Goal: Task Accomplishment & Management: Complete application form

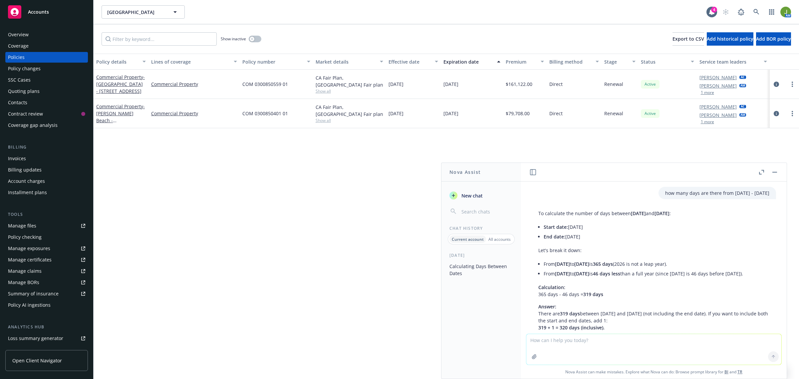
scroll to position [257, 0]
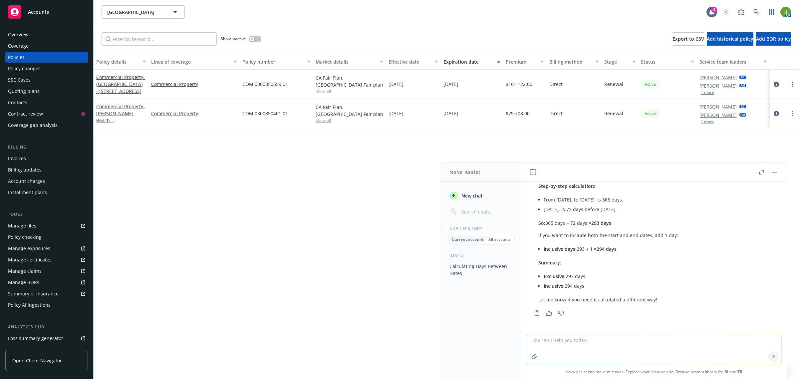
click at [23, 64] on div "Policy changes" at bounding box center [24, 68] width 33 height 11
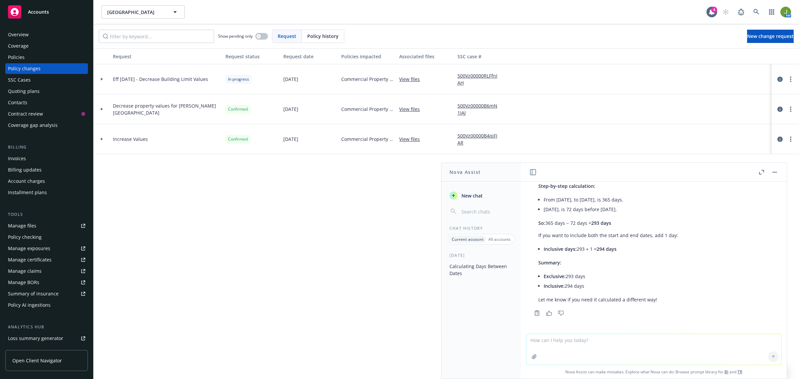
click at [776, 110] on div at bounding box center [785, 109] width 22 height 8
click at [780, 107] on icon "circleInformation" at bounding box center [779, 109] width 5 height 5
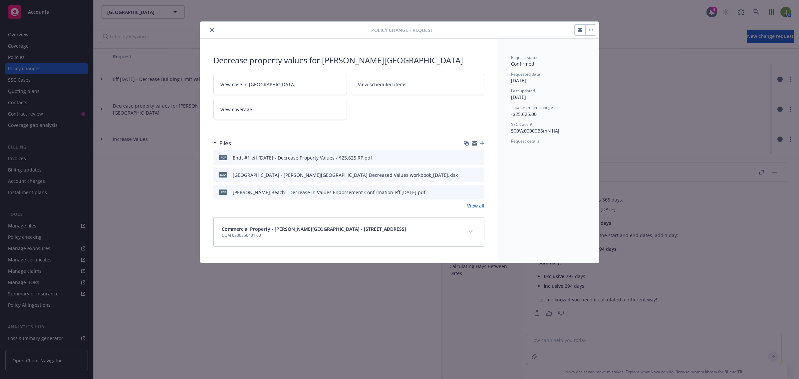
click at [477, 157] on icon "preview file" at bounding box center [478, 157] width 6 height 5
